Goal: Information Seeking & Learning: Learn about a topic

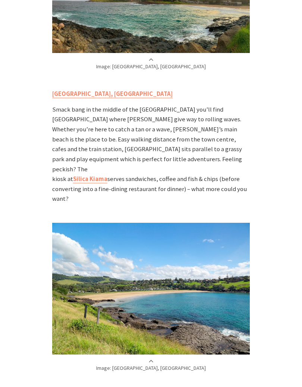
scroll to position [538, 0]
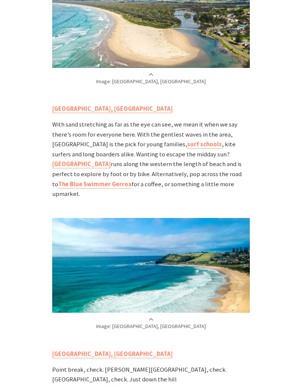
scroll to position [1082, 0]
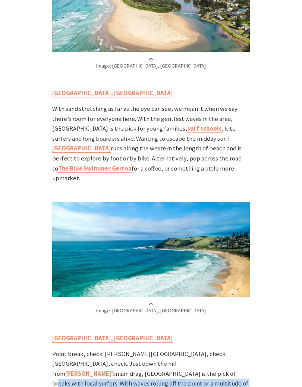
click at [295, 335] on div "Home Articles Summer on the [GEOGRAPHIC_DATA]: the best places to swim in the […" at bounding box center [151, 238] width 302 height 2283
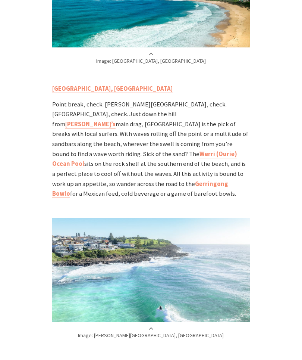
scroll to position [1328, 0]
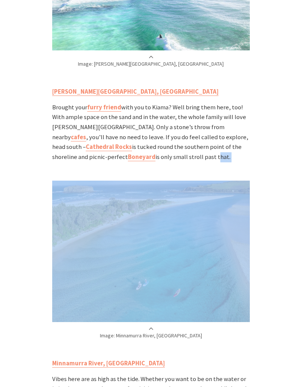
scroll to position [1604, 0]
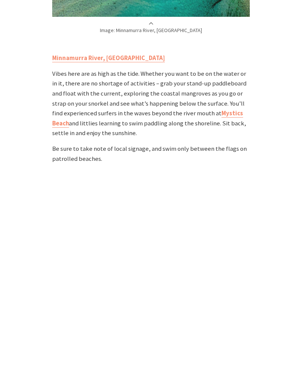
scroll to position [1911, 0]
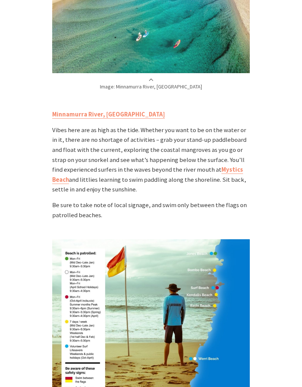
scroll to position [1831, 0]
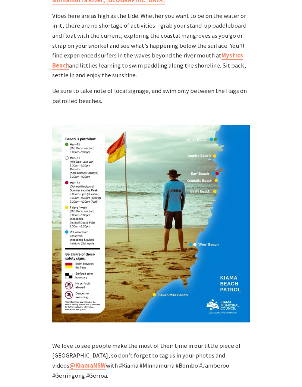
scroll to position [1967, 0]
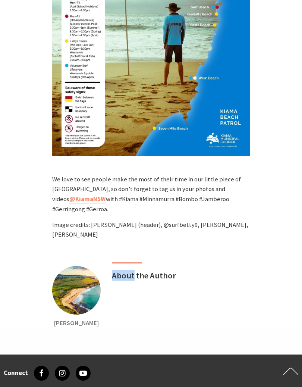
scroll to position [2134, 0]
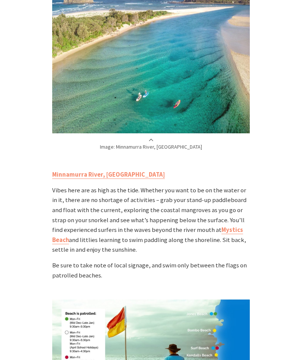
scroll to position [1785, 0]
